Goal: Find specific page/section: Find specific page/section

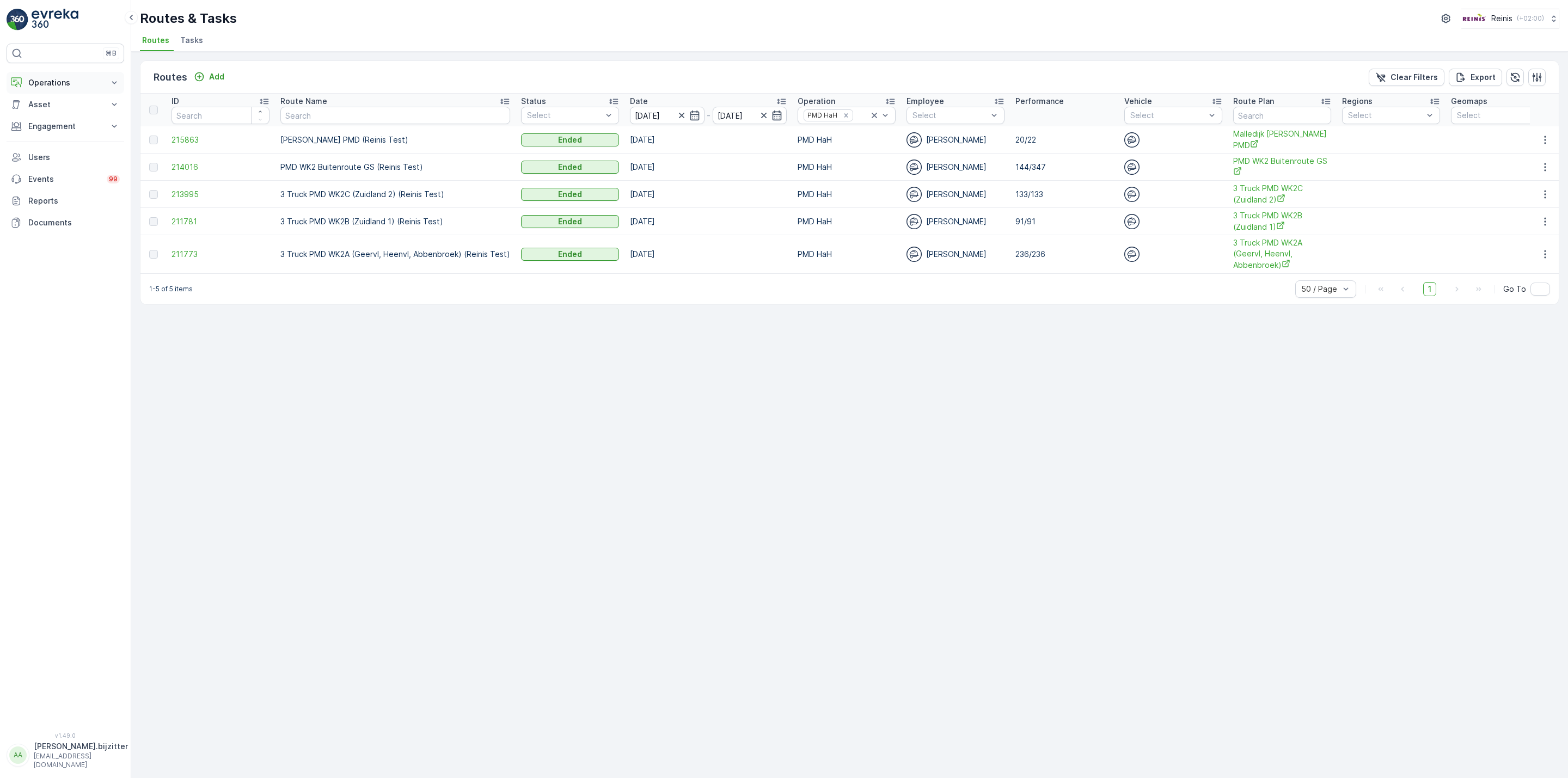
click at [51, 84] on p "Operations" at bounding box center [66, 83] width 74 height 11
click at [52, 113] on p "Planning" at bounding box center [43, 116] width 30 height 11
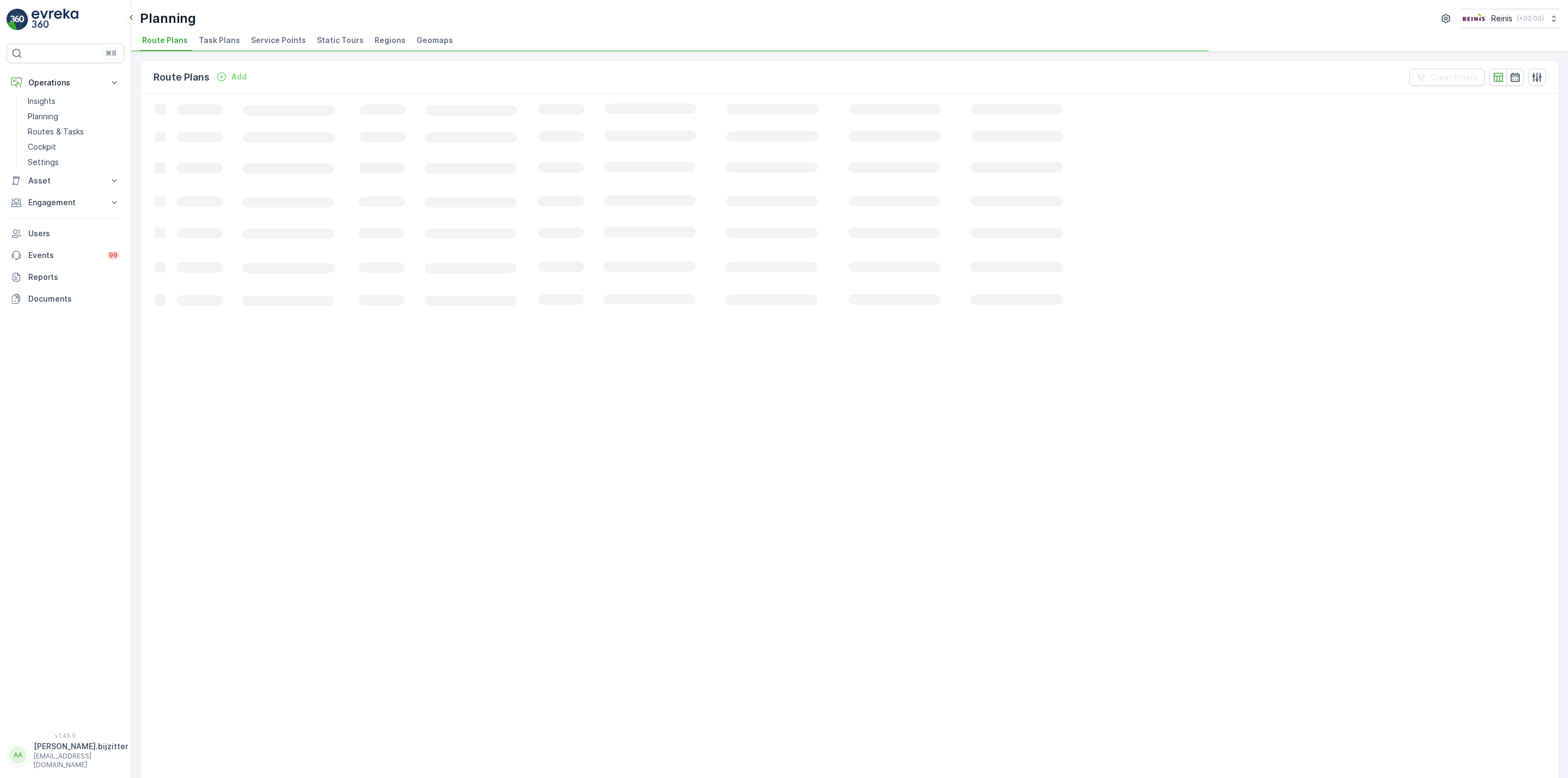
click at [332, 39] on span "Static Tours" at bounding box center [340, 40] width 47 height 11
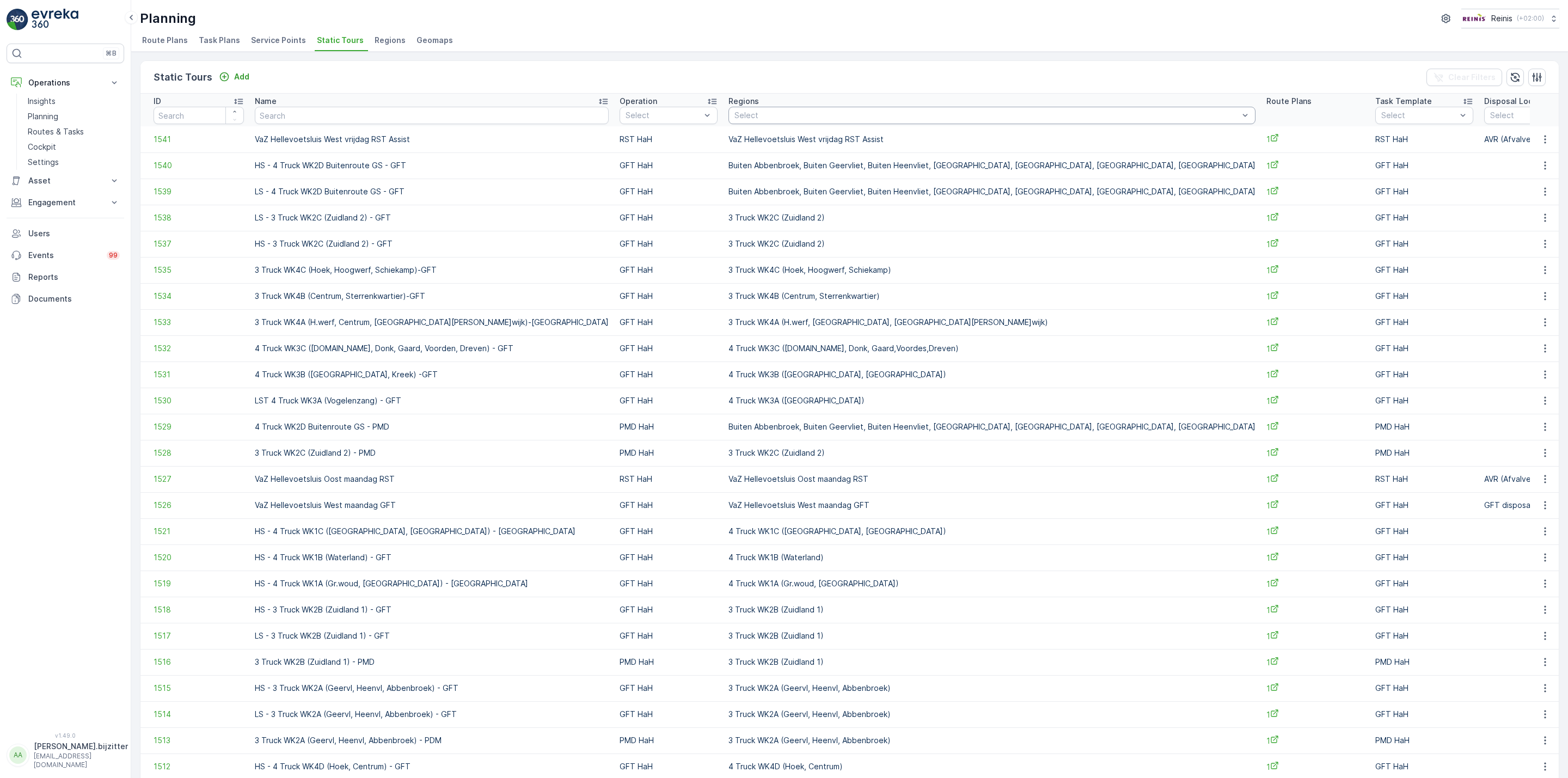
click at [733, 113] on div at bounding box center [987, 115] width 506 height 9
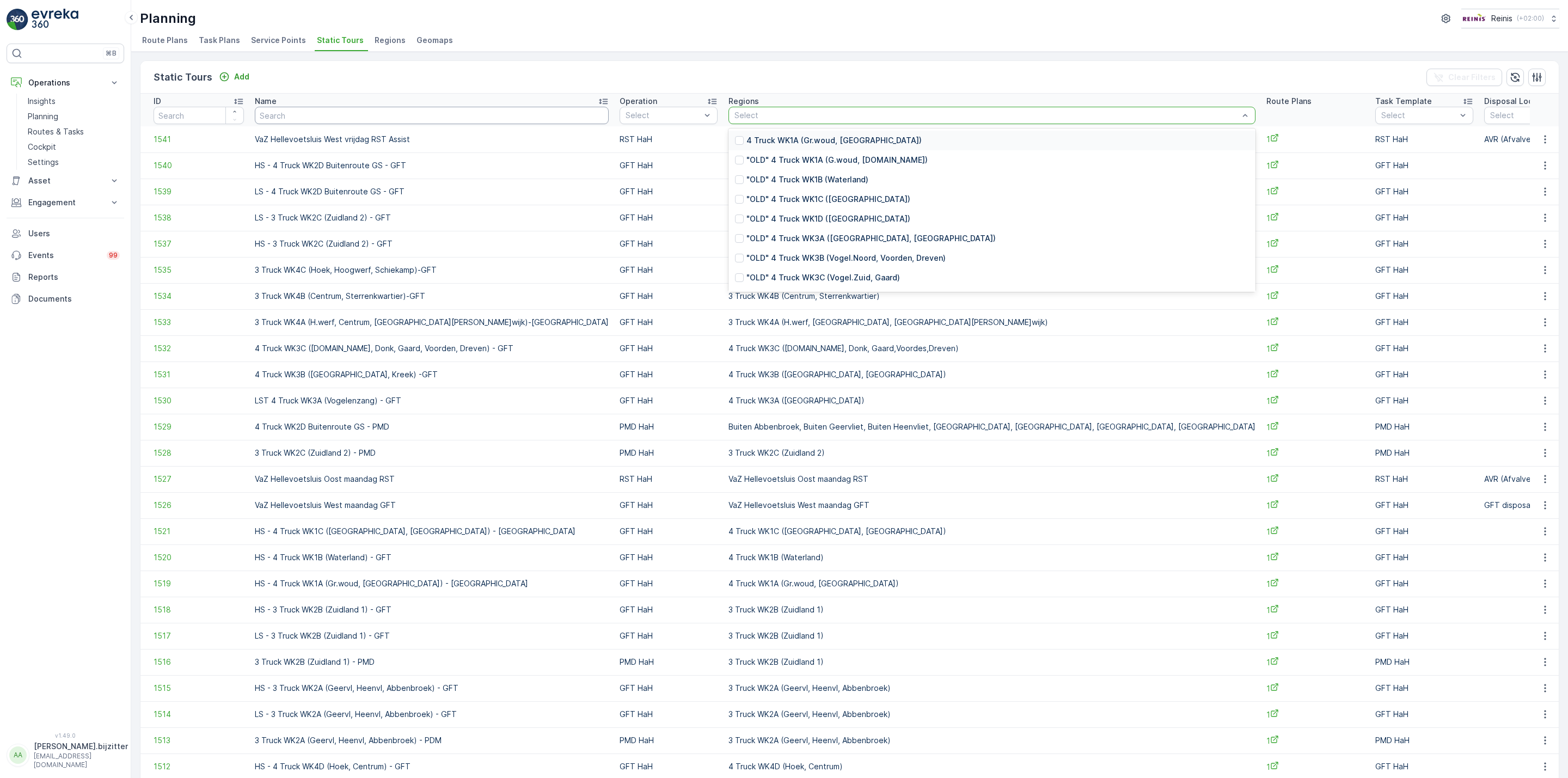
click at [371, 119] on input "text" at bounding box center [432, 115] width 354 height 18
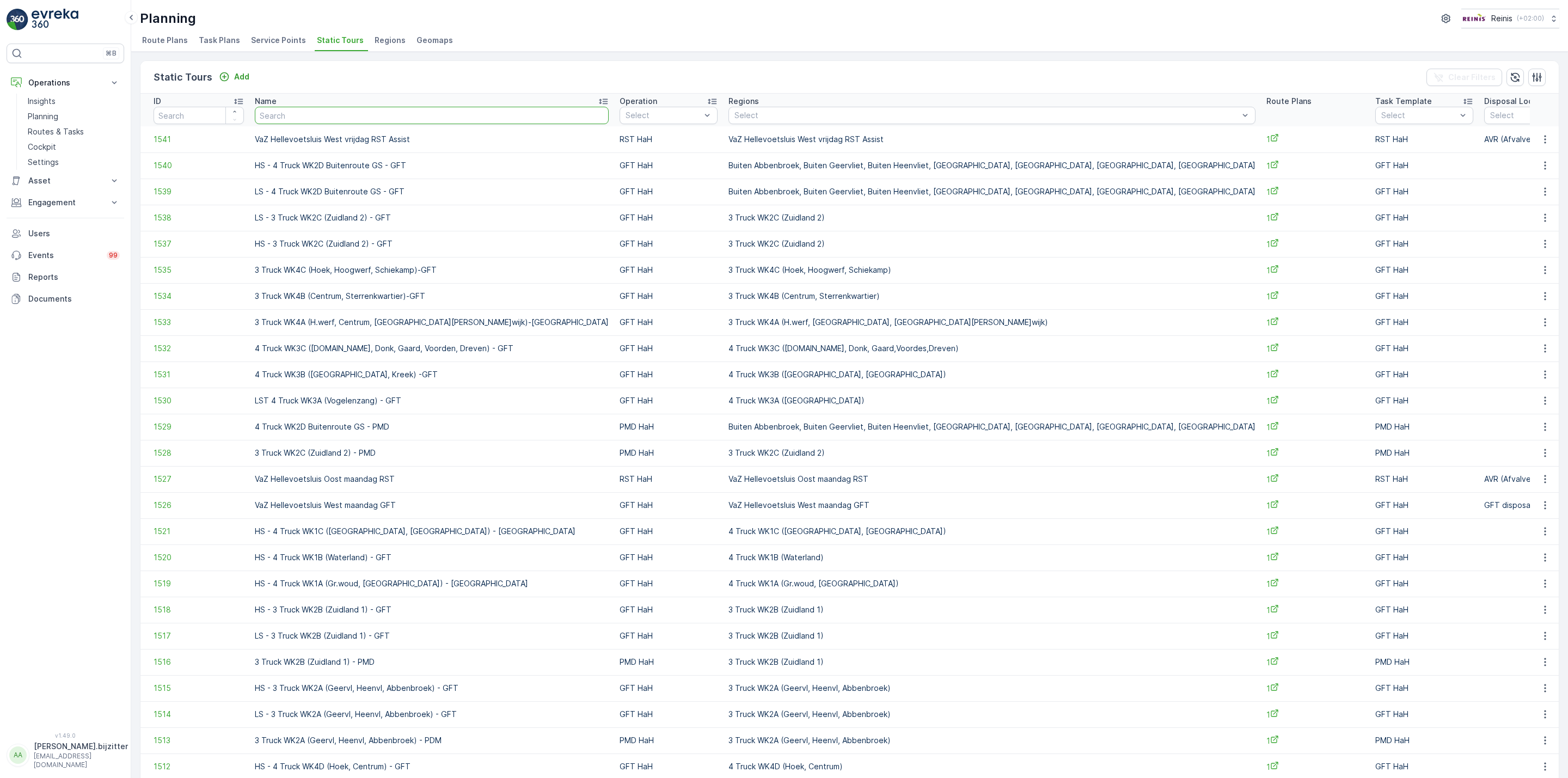
paste input "Oost dinsdag"
type input "Oost dinsdag"
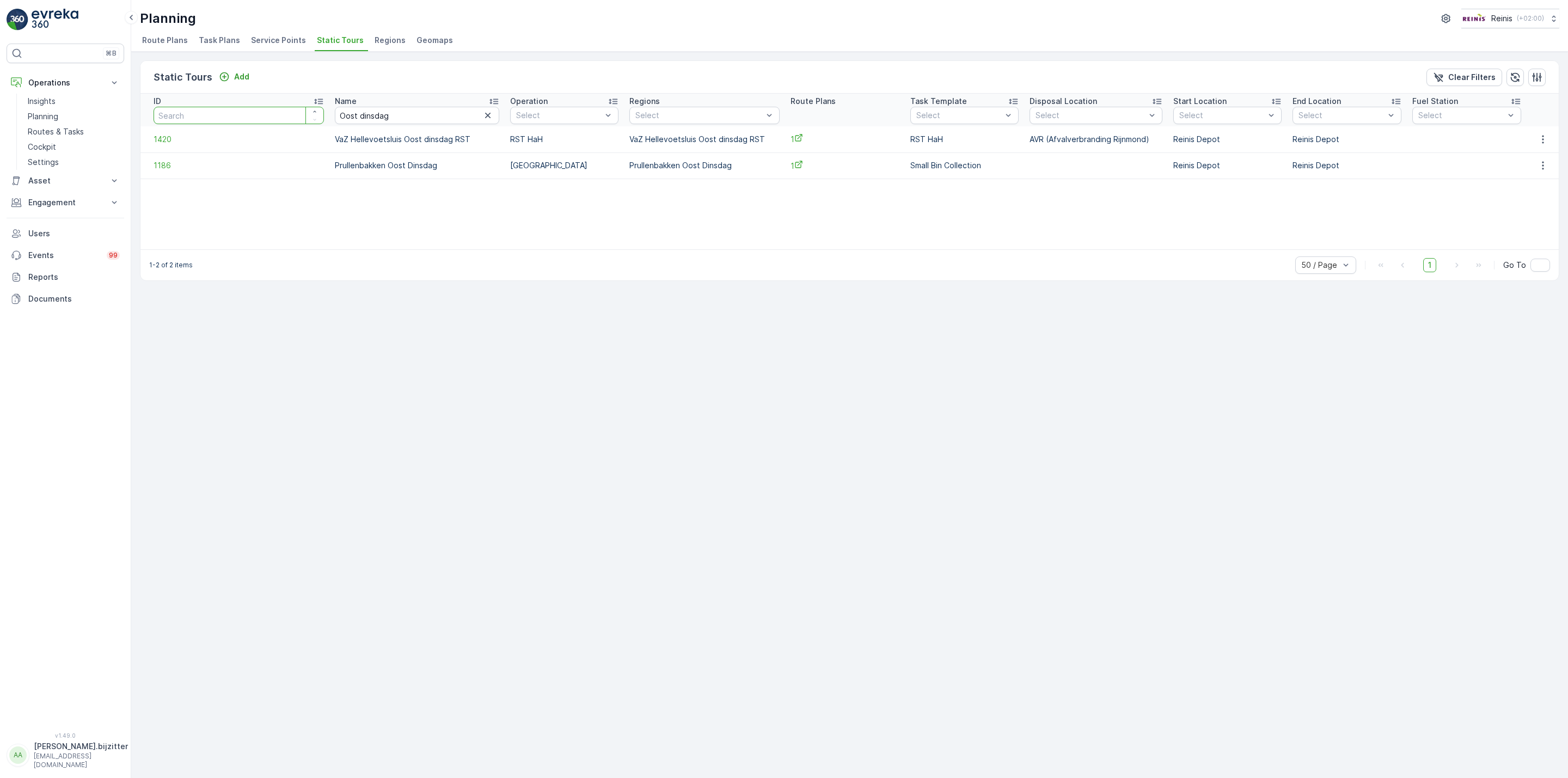
click at [250, 115] on input "number" at bounding box center [239, 115] width 170 height 18
type input "1426"
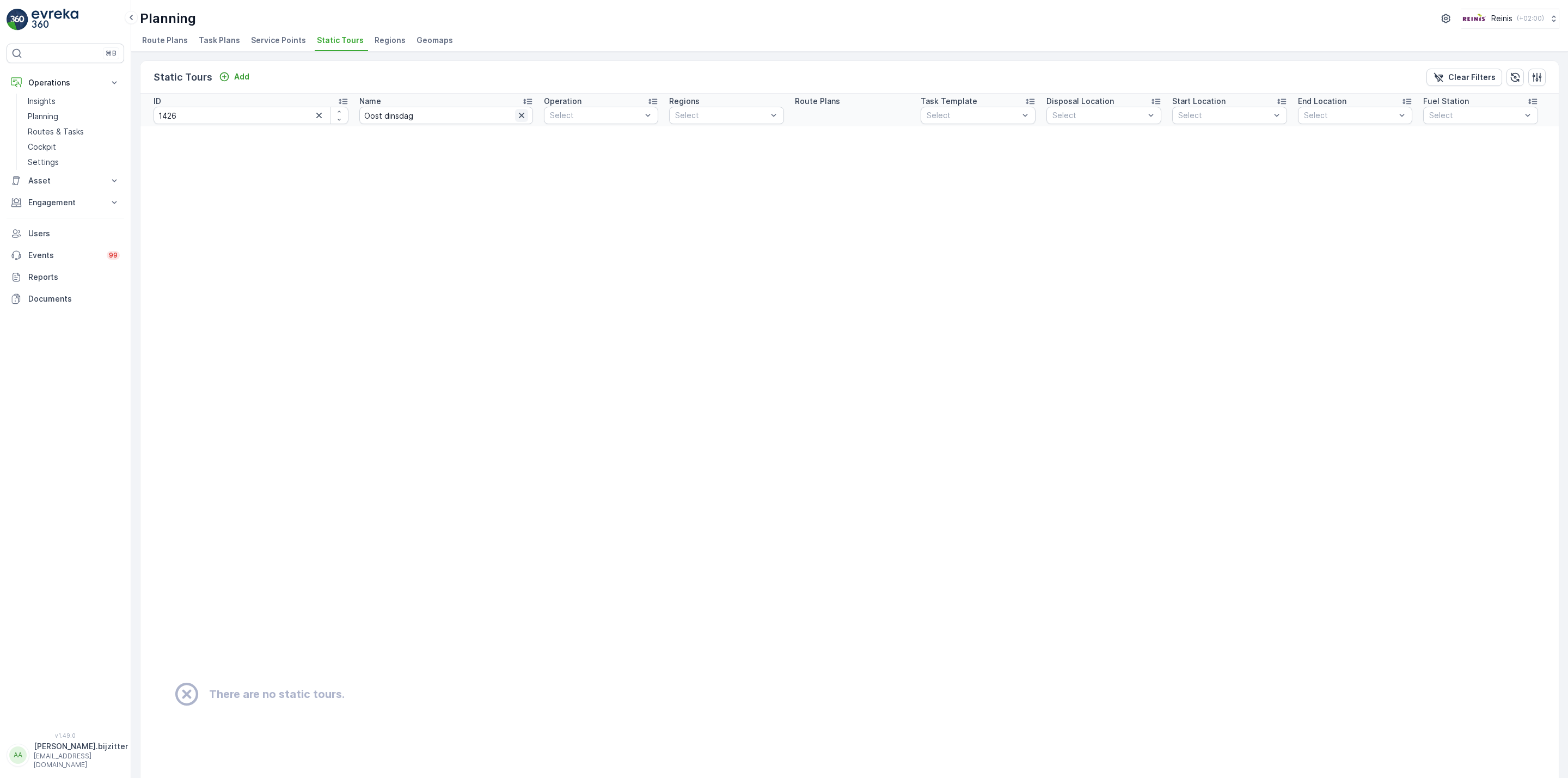
click at [519, 117] on icon "button" at bounding box center [521, 115] width 5 height 5
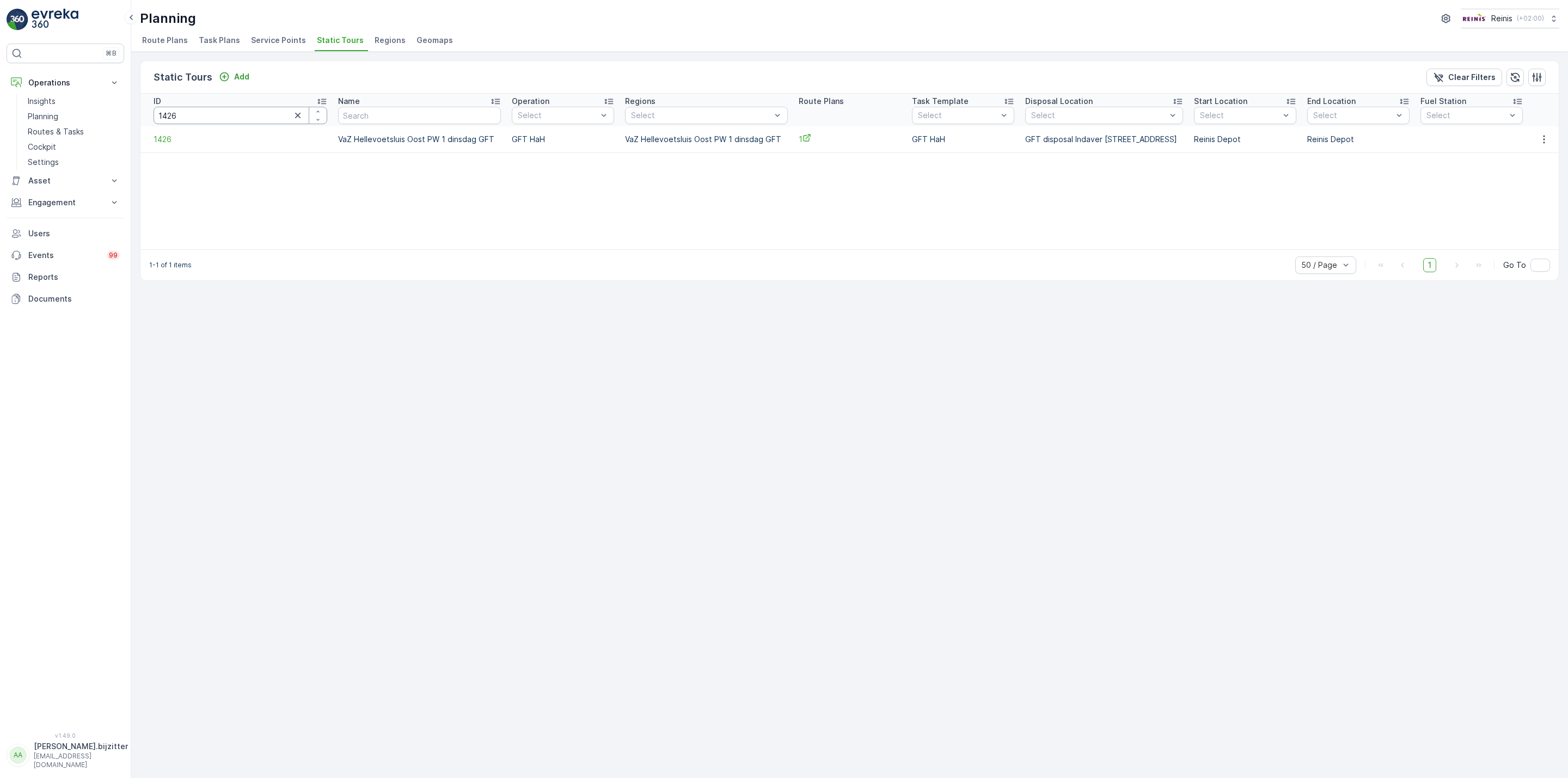
click at [219, 113] on input "1426" at bounding box center [240, 115] width 173 height 18
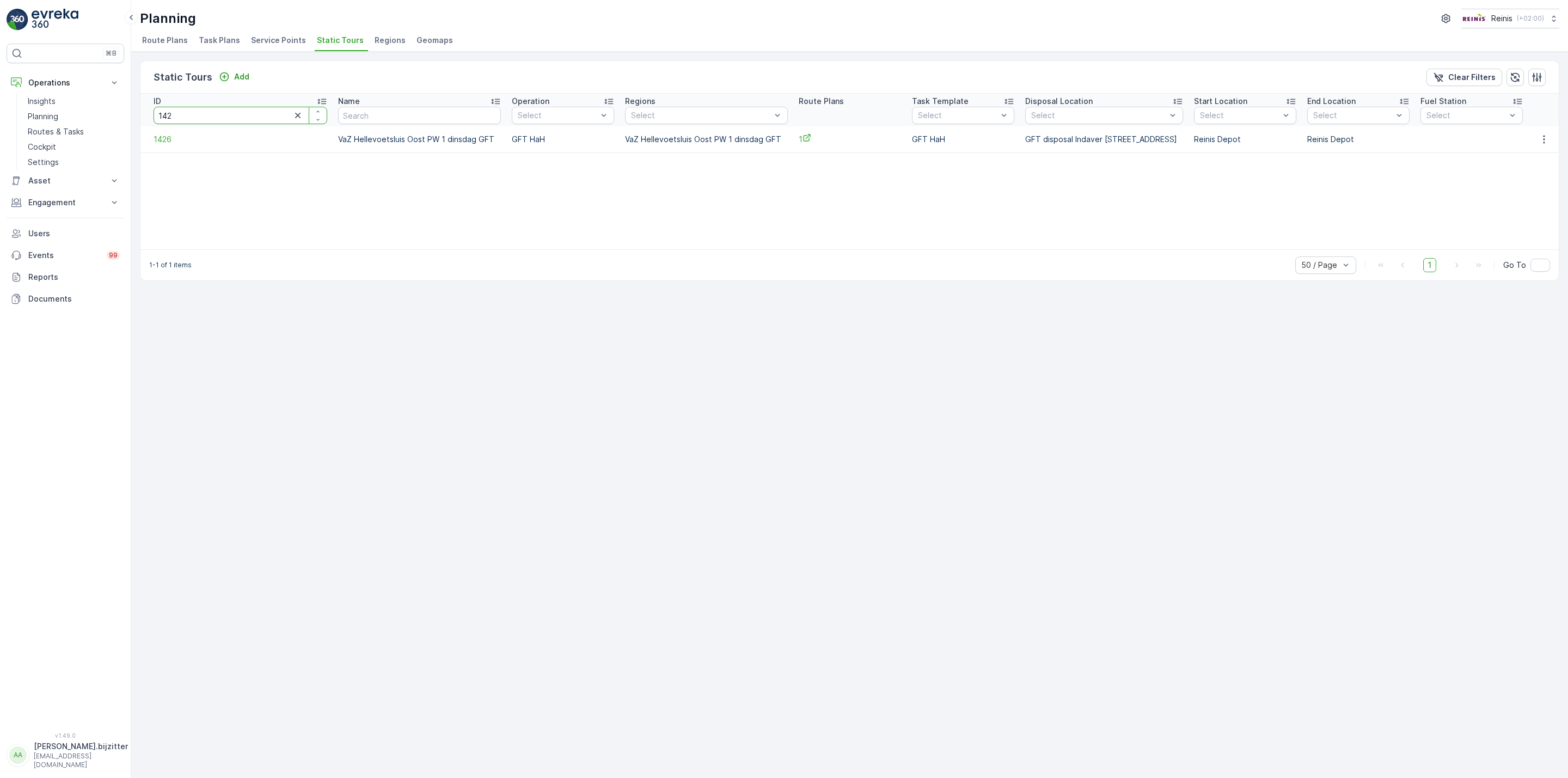
type input "1420"
click at [1538, 142] on icon "button" at bounding box center [1543, 139] width 11 height 11
click at [1517, 154] on span "See More Details" at bounding box center [1526, 156] width 63 height 11
click at [394, 114] on input "text" at bounding box center [424, 115] width 150 height 18
type input "Dinsdag GFT"
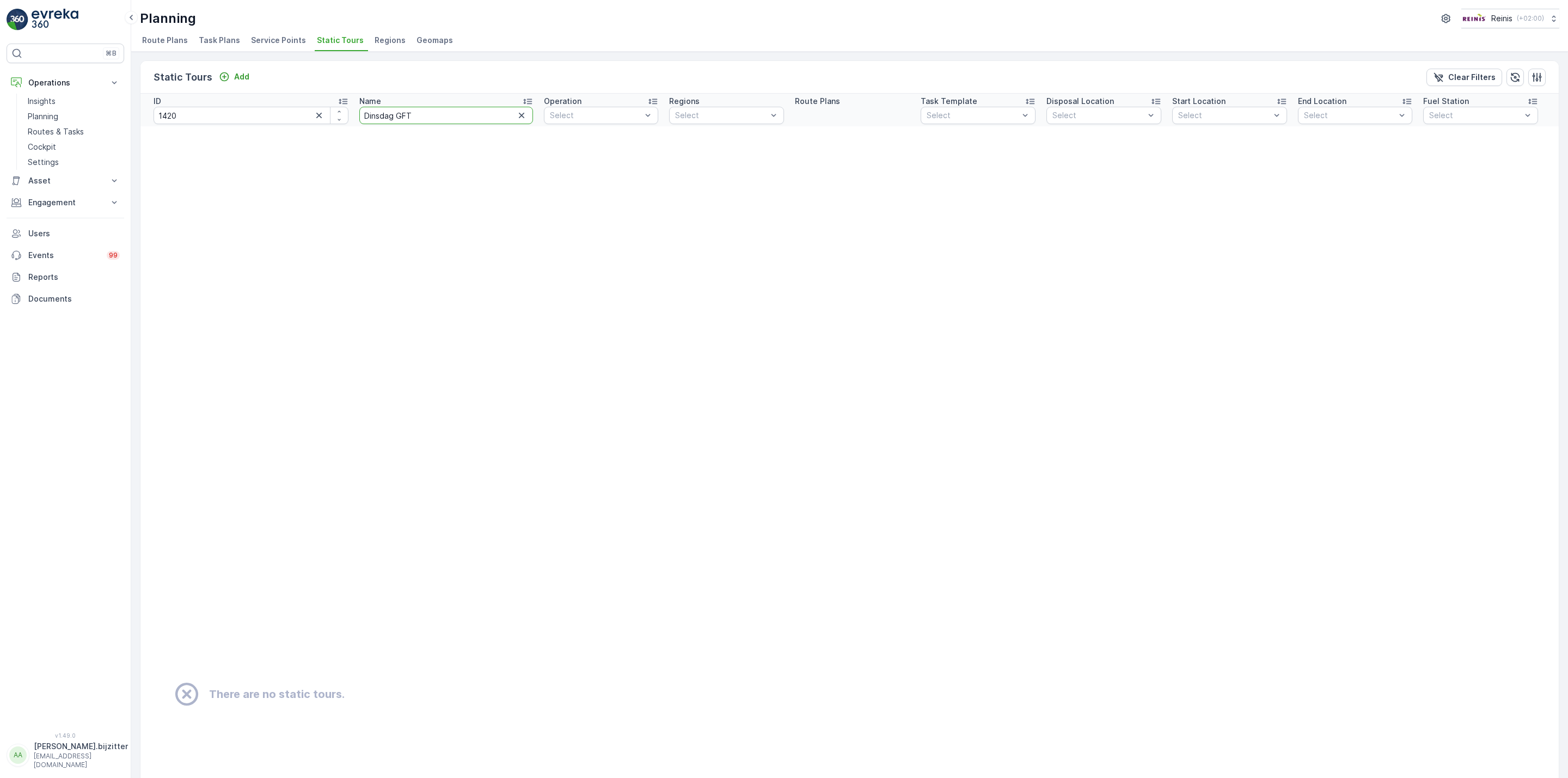
click at [408, 113] on input "Dinsdag GFT" at bounding box center [446, 115] width 173 height 18
click at [359, 116] on input "Dinsdag GFT" at bounding box center [446, 115] width 173 height 18
type input "Dnsdag GFT"
click at [359, 114] on input "Dnsdag GFT" at bounding box center [446, 115] width 173 height 18
type input "dinsdag GFT"
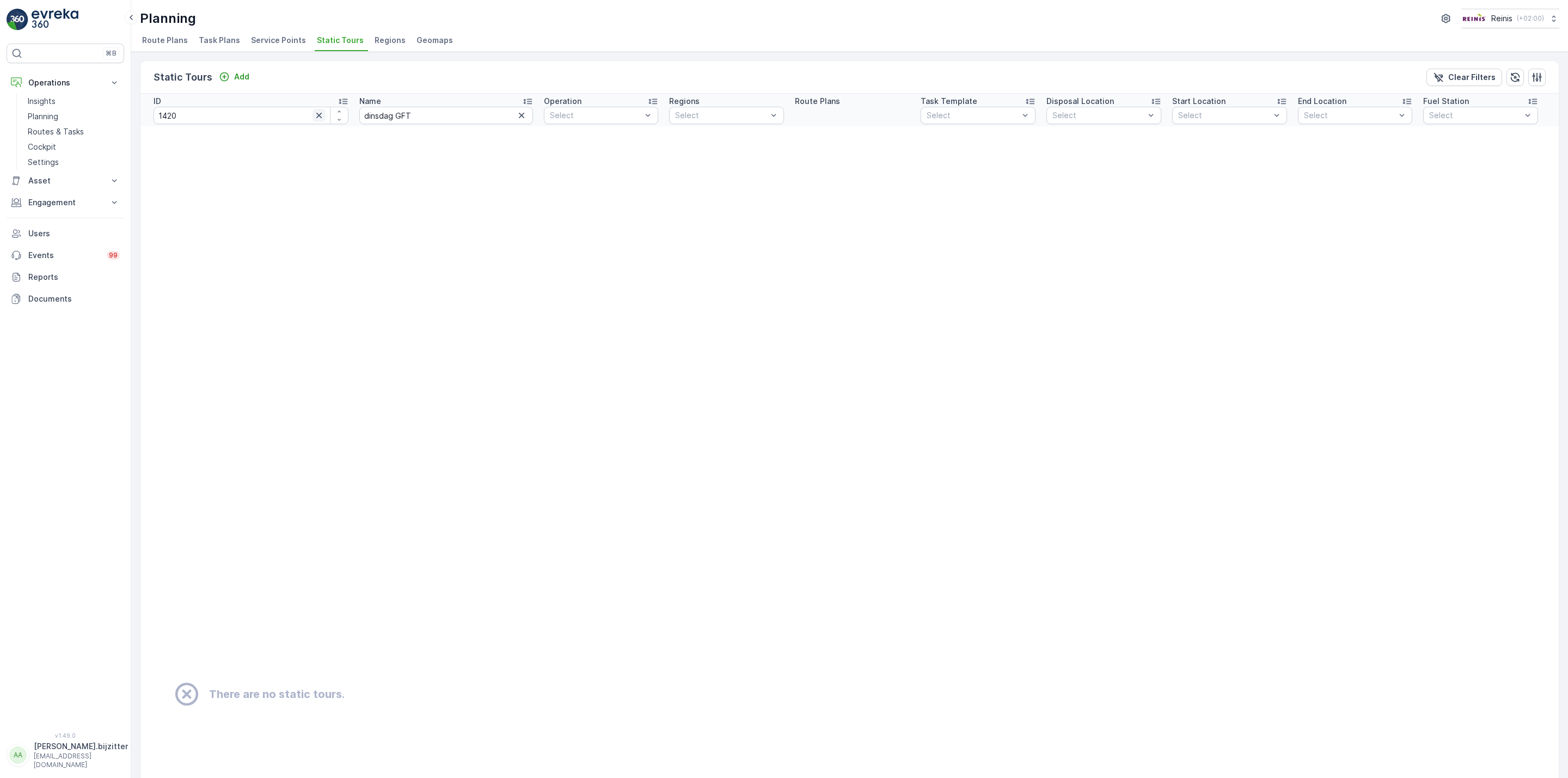
click at [313, 117] on icon "button" at bounding box center [319, 116] width 11 height 11
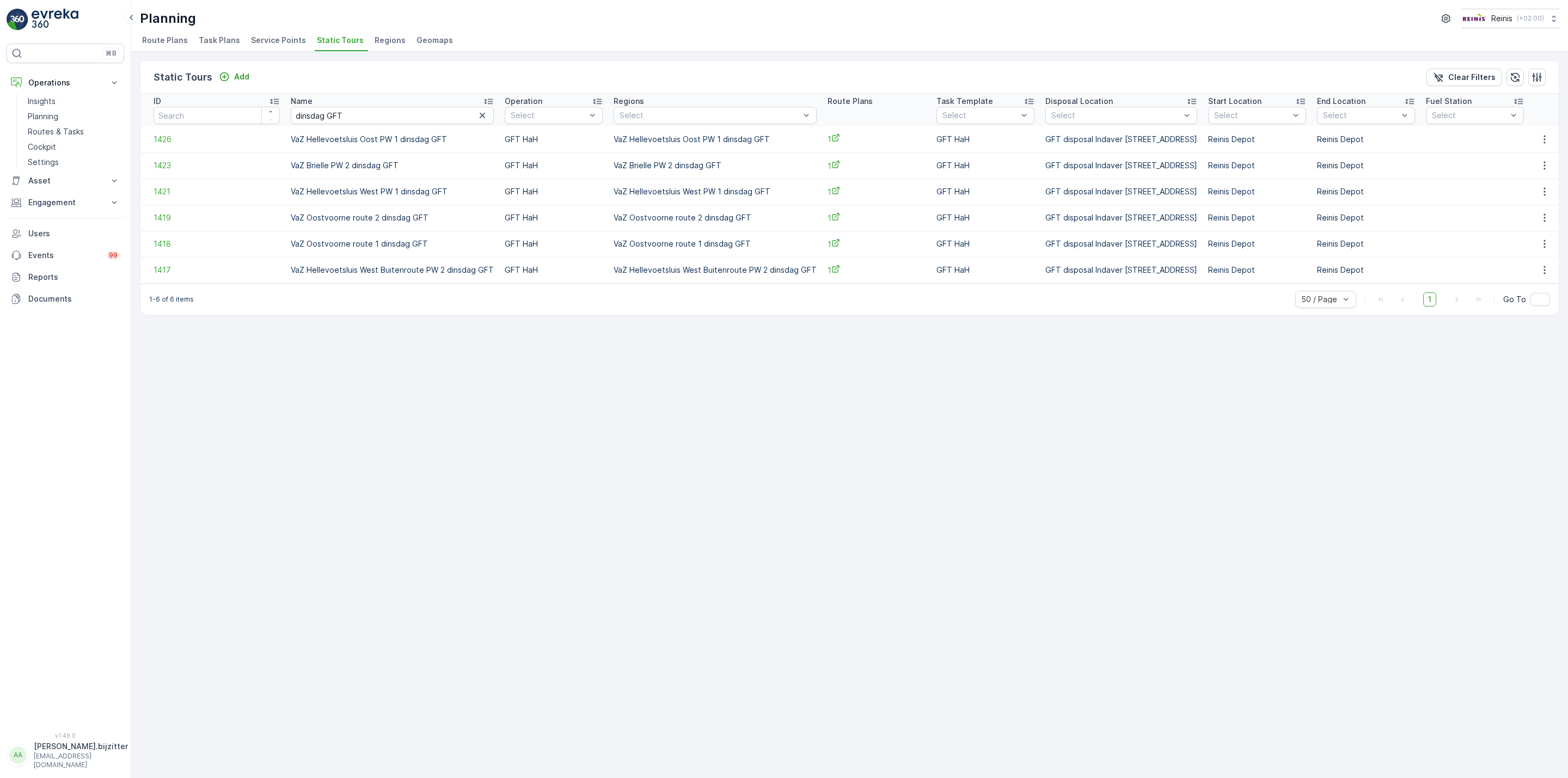
drag, startPoint x: 1472, startPoint y: 72, endPoint x: 1317, endPoint y: 79, distance: 155.2
click at [1472, 72] on p "Clear Filters" at bounding box center [1472, 77] width 47 height 11
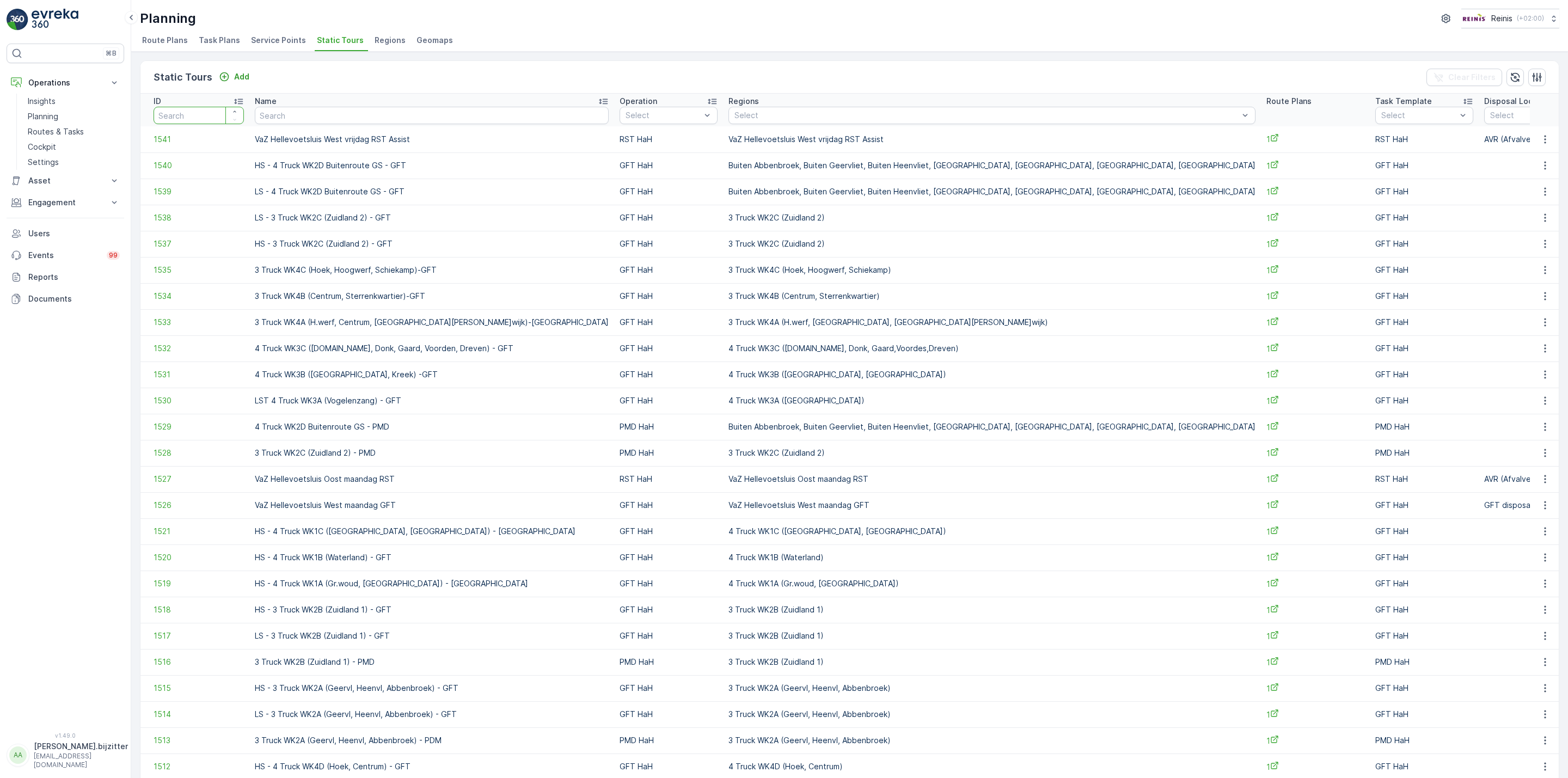
click at [191, 114] on input "number" at bounding box center [198, 115] width 90 height 18
type input "1432"
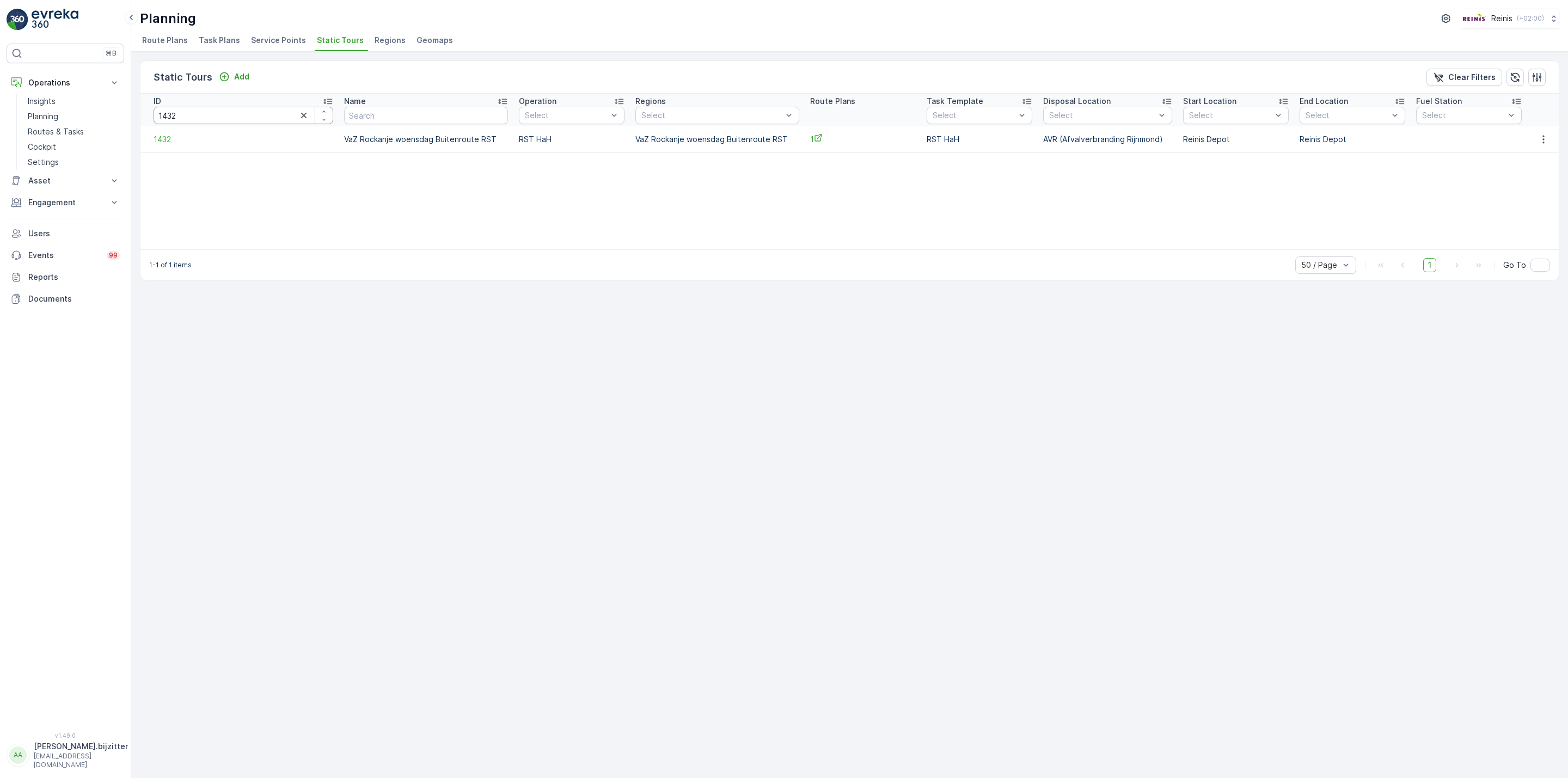
click at [224, 114] on input "1432" at bounding box center [243, 115] width 180 height 18
type input "143214"
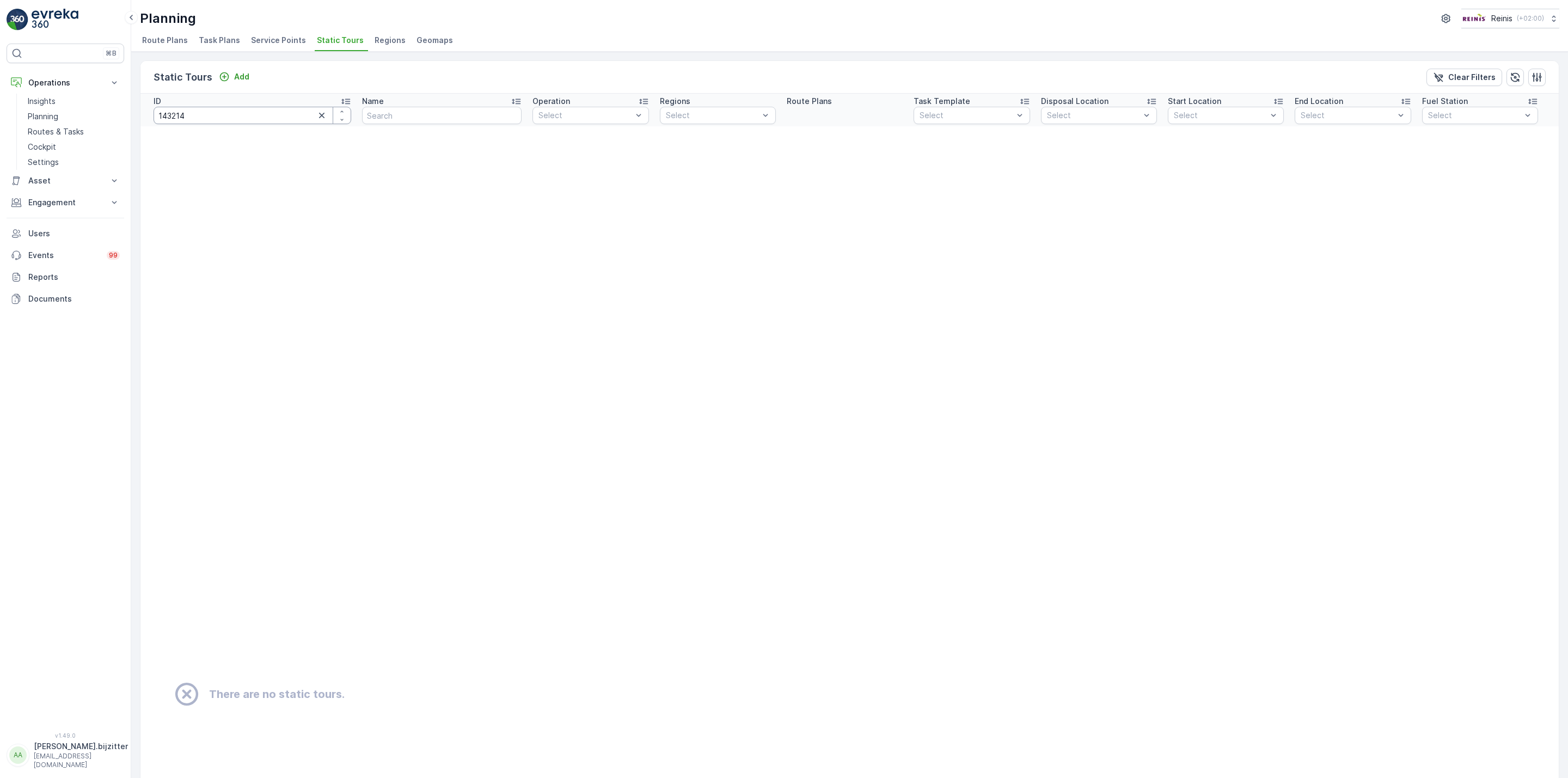
click at [217, 116] on input "143214" at bounding box center [252, 115] width 198 height 18
type input "1432"
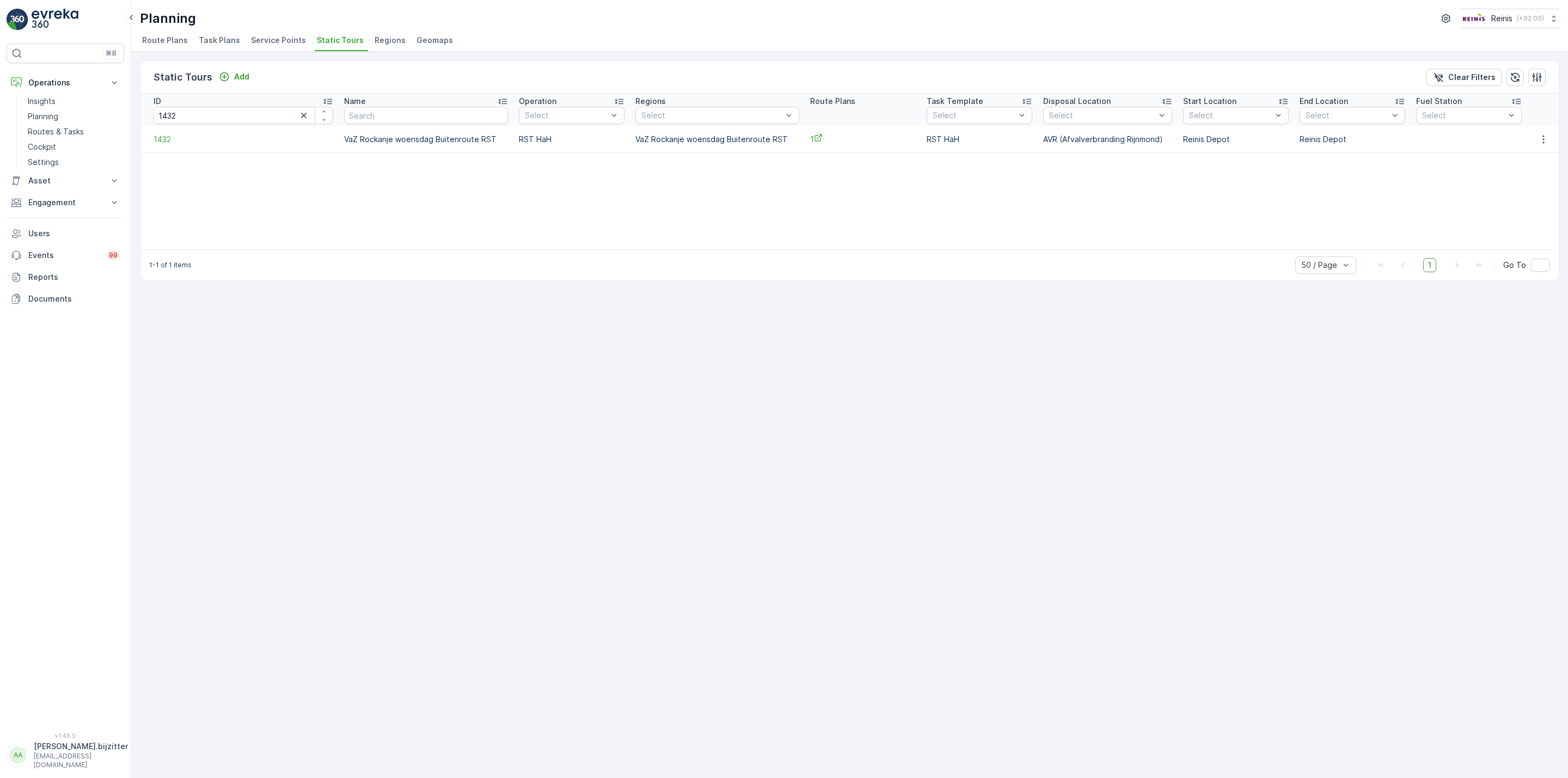
click at [436, 310] on div "Static Tours Add Clear Filters ID 1432 Name Operation Select Regions Select Rou…" at bounding box center [850, 415] width 1437 height 726
